Goal: Information Seeking & Learning: Learn about a topic

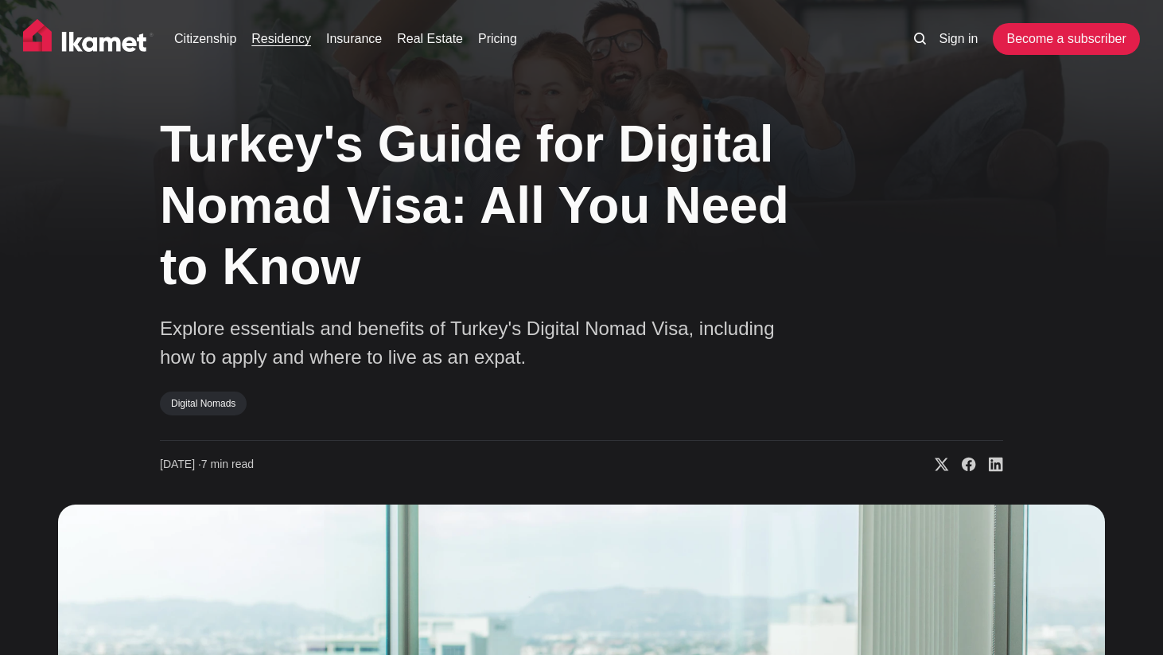
click at [281, 41] on link "Residency" at bounding box center [281, 38] width 60 height 19
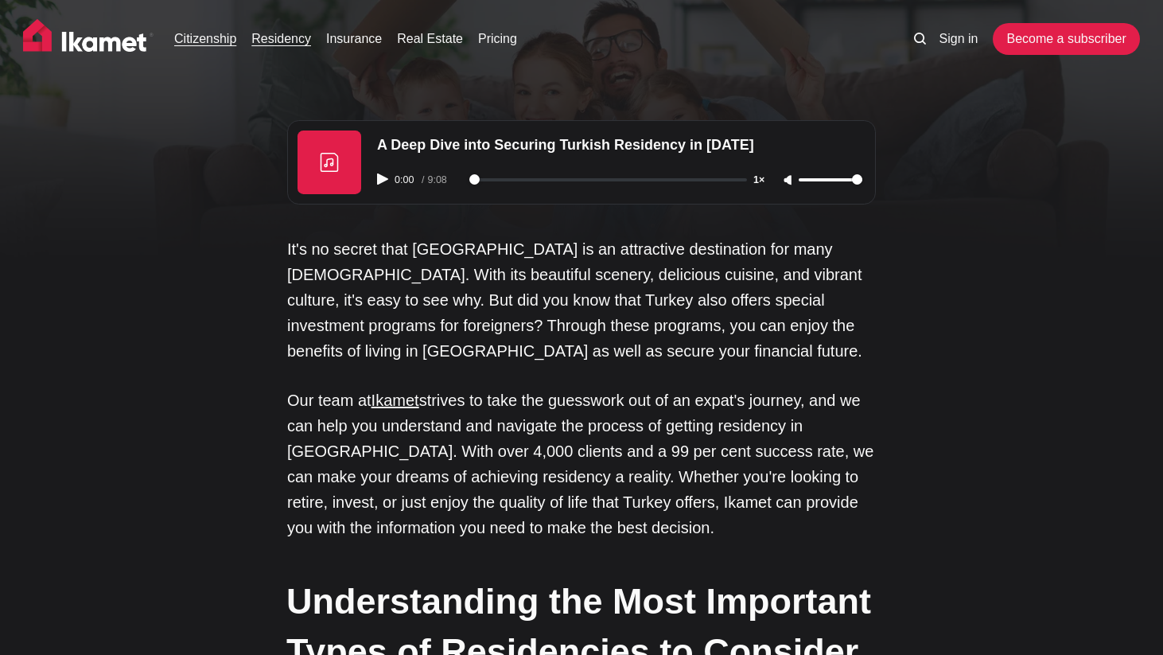
click at [212, 43] on link "Citizenship" at bounding box center [205, 38] width 62 height 19
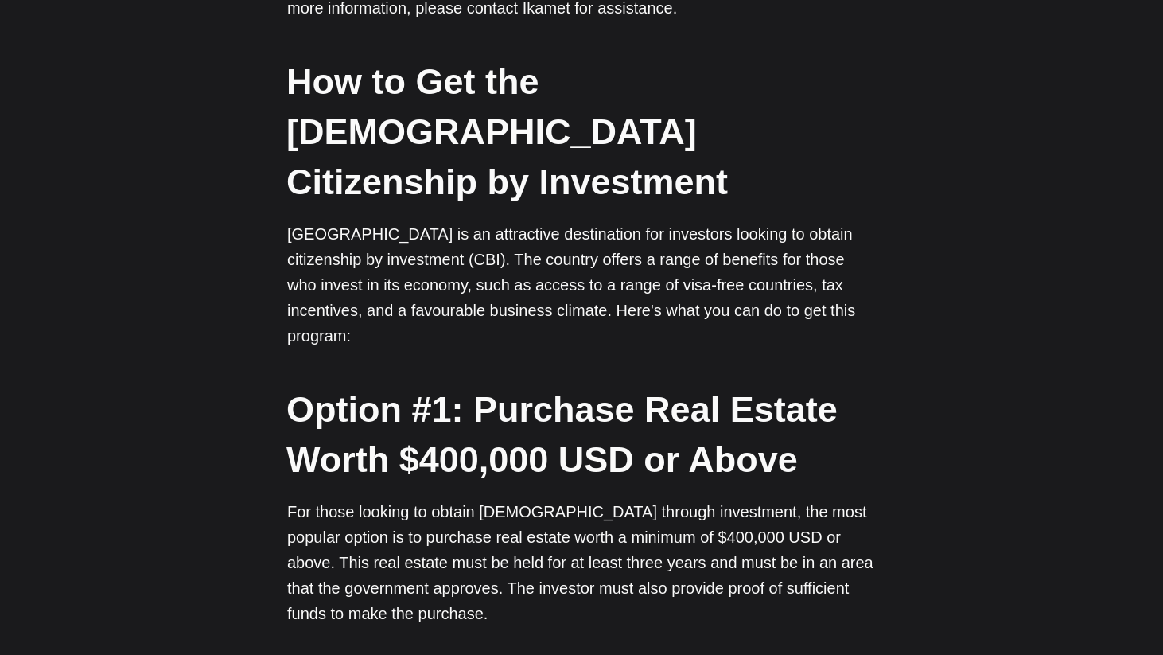
scroll to position [2337, 0]
